Goal: Complete application form: Complete application form

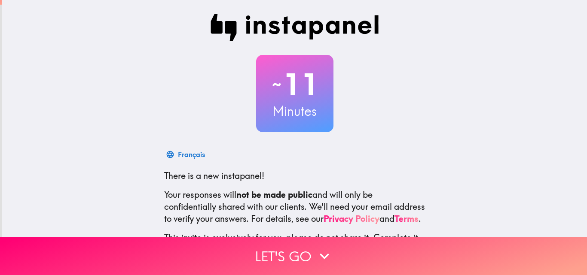
drag, startPoint x: 0, startPoint y: 0, endPoint x: 170, endPoint y: 57, distance: 179.4
click at [170, 57] on div "~ 11 Minutes" at bounding box center [294, 93] width 275 height 77
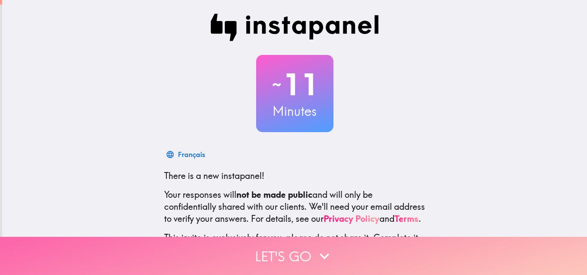
click at [308, 248] on button "Let's go" at bounding box center [293, 256] width 587 height 38
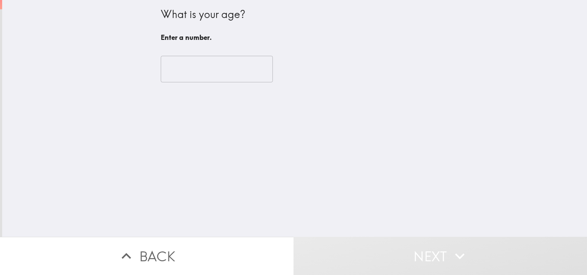
click at [206, 60] on input "number" at bounding box center [217, 69] width 112 height 27
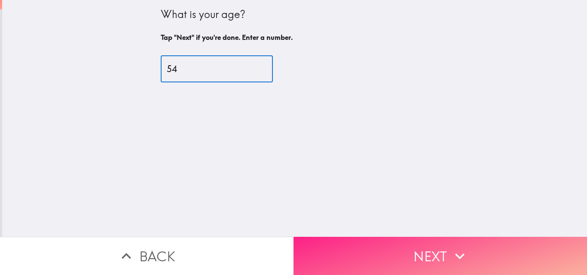
type input "54"
click at [411, 248] on button "Next" at bounding box center [439, 256] width 293 height 38
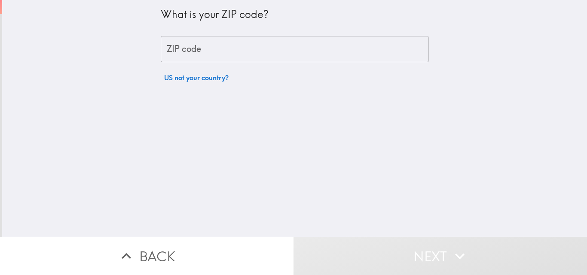
click at [199, 45] on input "ZIP code" at bounding box center [295, 49] width 268 height 27
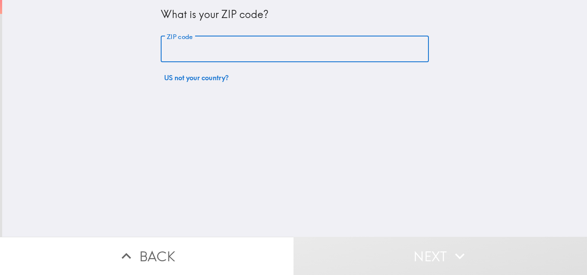
click at [198, 47] on input "ZIP code" at bounding box center [295, 49] width 268 height 27
type input "94506"
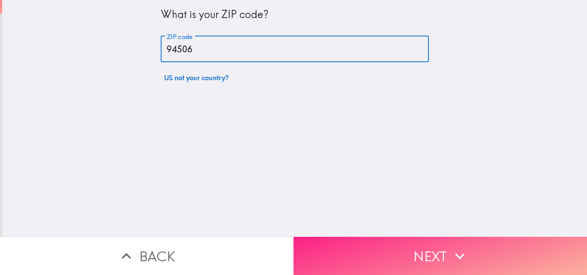
click at [422, 250] on button "Next" at bounding box center [439, 256] width 293 height 38
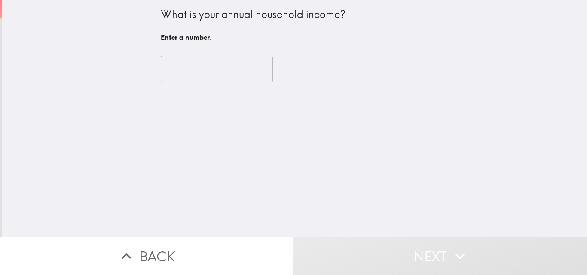
click at [207, 70] on input "number" at bounding box center [217, 69] width 112 height 27
click at [206, 71] on input "number" at bounding box center [217, 69] width 112 height 27
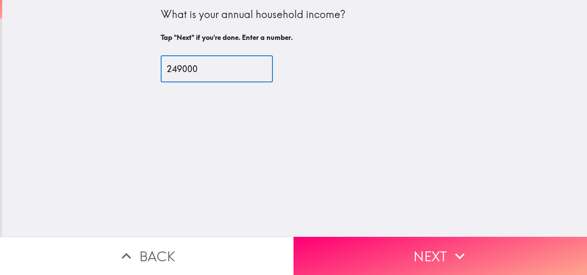
type input "249000"
click at [422, 255] on button "Next" at bounding box center [439, 256] width 293 height 38
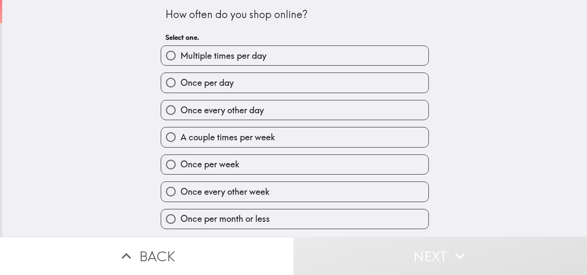
click at [217, 83] on span "Once per day" at bounding box center [206, 83] width 53 height 12
click at [180, 83] on input "Once per day" at bounding box center [170, 82] width 19 height 19
radio input "true"
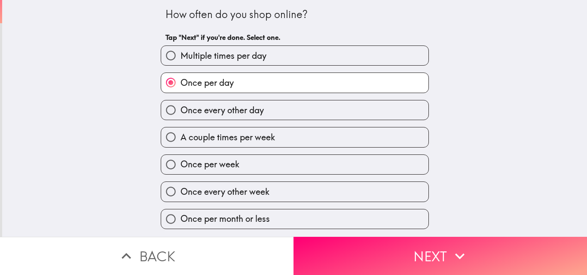
click at [231, 137] on span "A couple times per week" at bounding box center [227, 137] width 94 height 12
click at [180, 137] on input "A couple times per week" at bounding box center [170, 137] width 19 height 19
radio input "true"
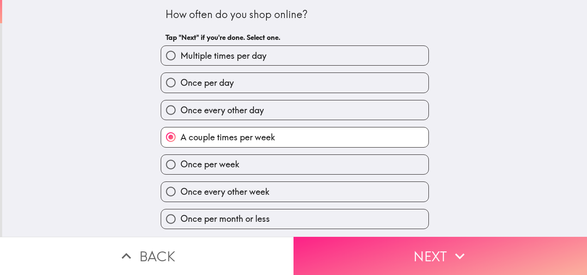
click at [419, 255] on button "Next" at bounding box center [439, 256] width 293 height 38
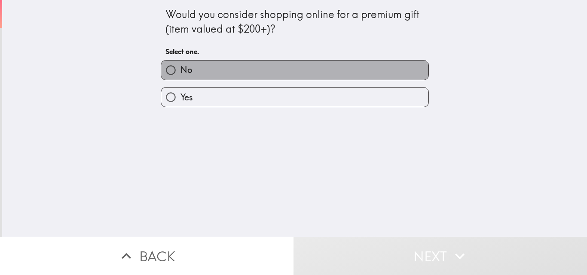
click at [212, 75] on label "No" at bounding box center [294, 70] width 267 height 19
click at [180, 75] on input "No" at bounding box center [170, 70] width 19 height 19
radio input "true"
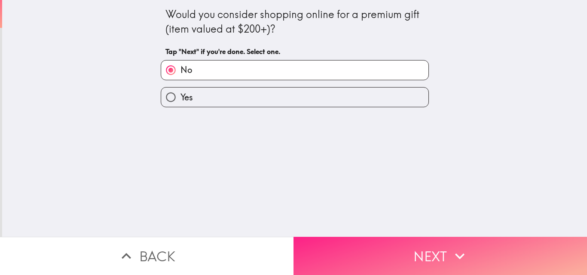
click at [405, 248] on button "Next" at bounding box center [439, 256] width 293 height 38
